Goal: Find contact information: Find contact information

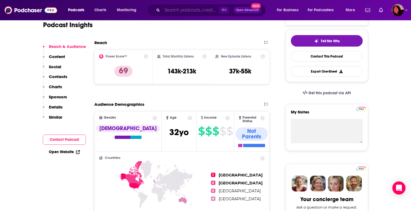
click at [177, 12] on input "Search podcasts, credits, & more..." at bounding box center [190, 10] width 57 height 9
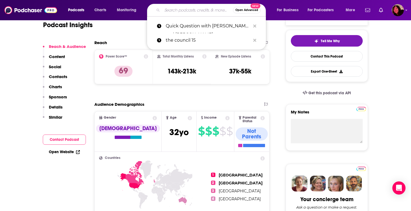
paste input "Maintenance Phase"
type input "Maintenance Phase"
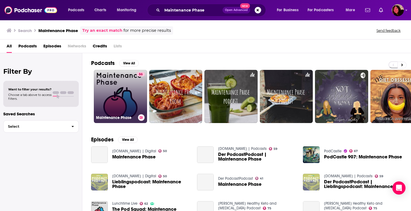
click at [116, 89] on link "86 Maintenance Phase" at bounding box center [120, 96] width 53 height 53
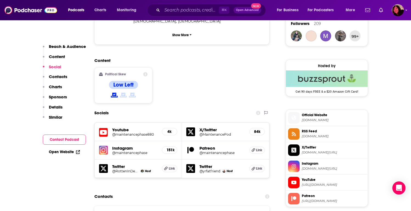
scroll to position [424, 0]
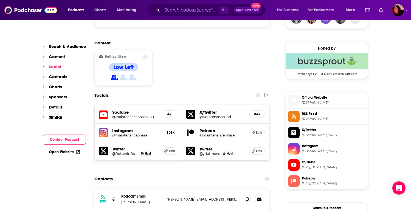
drag, startPoint x: 222, startPoint y: 163, endPoint x: 161, endPoint y: 166, distance: 61.9
click at [0, 0] on div "Podcast Email [PERSON_NAME] [PERSON_NAME][EMAIL_ADDRESS][PERSON_NAME][DOMAIN_NA…" at bounding box center [0, 0] width 0 height 0
copy div "[PERSON_NAME][EMAIL_ADDRESS][PERSON_NAME][DOMAIN_NAME]"
